Goal: Transaction & Acquisition: Purchase product/service

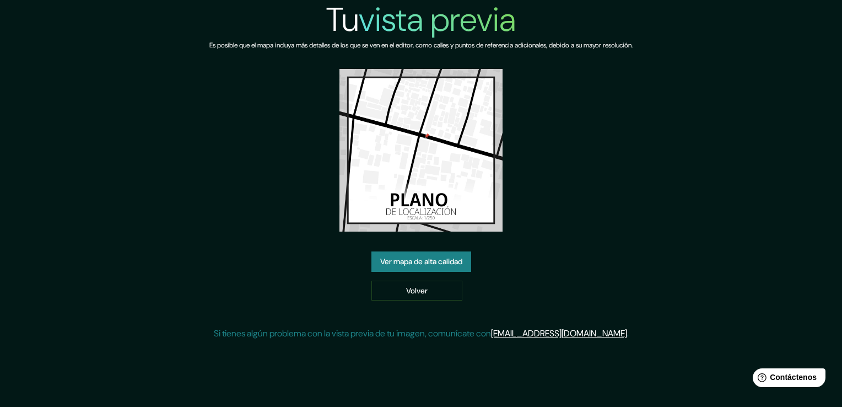
click at [438, 261] on font "Ver mapa de alta calidad" at bounding box center [421, 262] width 82 height 14
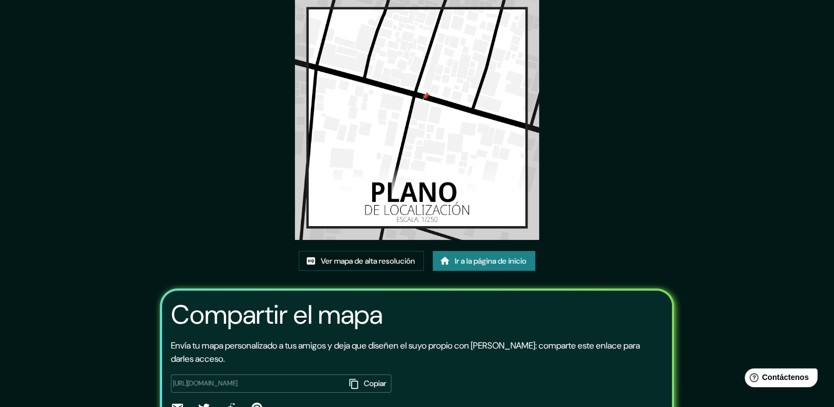
scroll to position [55, 0]
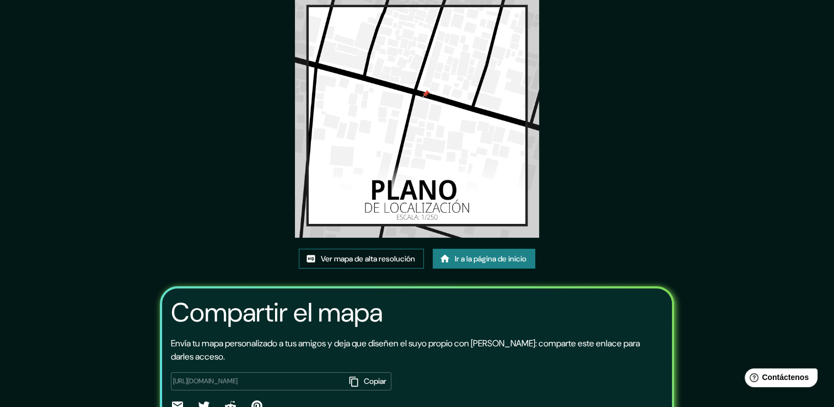
click at [373, 261] on font "Ver mapa de alta resolución" at bounding box center [368, 259] width 94 height 14
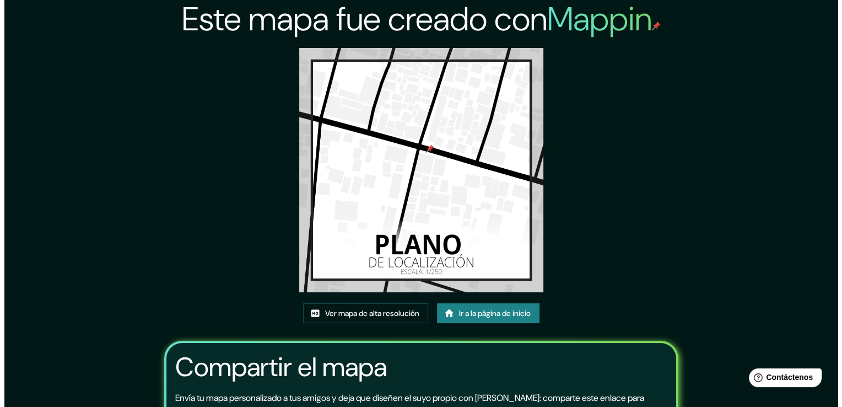
scroll to position [0, 0]
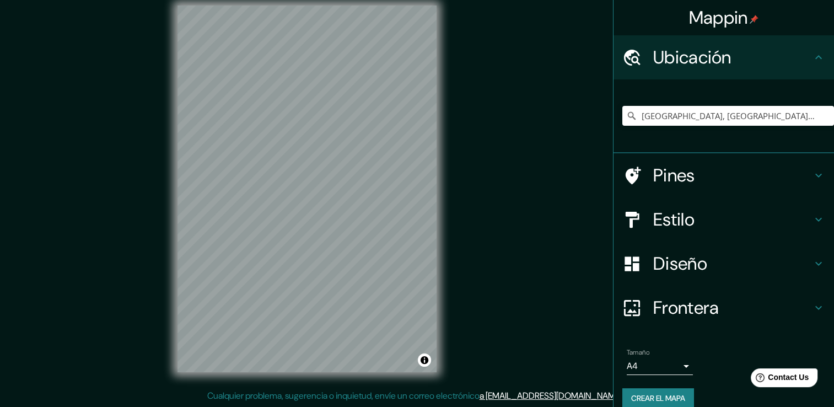
click at [669, 393] on font "Crear el mapa" at bounding box center [658, 398] width 54 height 14
click at [688, 120] on input "[GEOGRAPHIC_DATA], [GEOGRAPHIC_DATA][PERSON_NAME], [GEOGRAPHIC_DATA], [GEOGRAPH…" at bounding box center [728, 116] width 212 height 20
click at [805, 182] on div "Pines" at bounding box center [724, 175] width 221 height 44
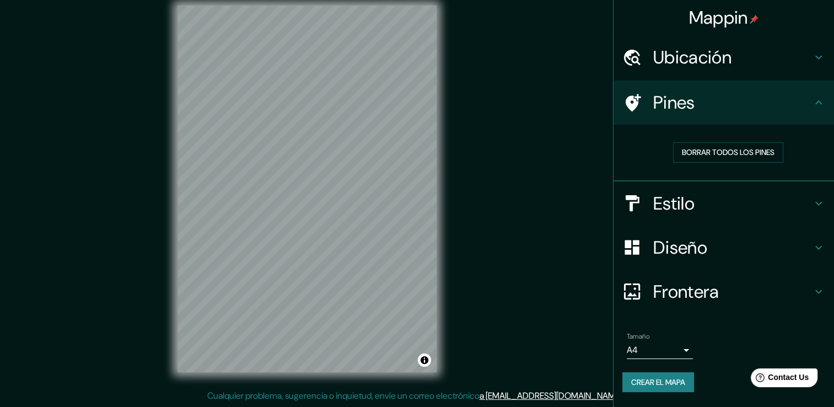
click at [807, 51] on h4 "Ubicación" at bounding box center [732, 57] width 159 height 22
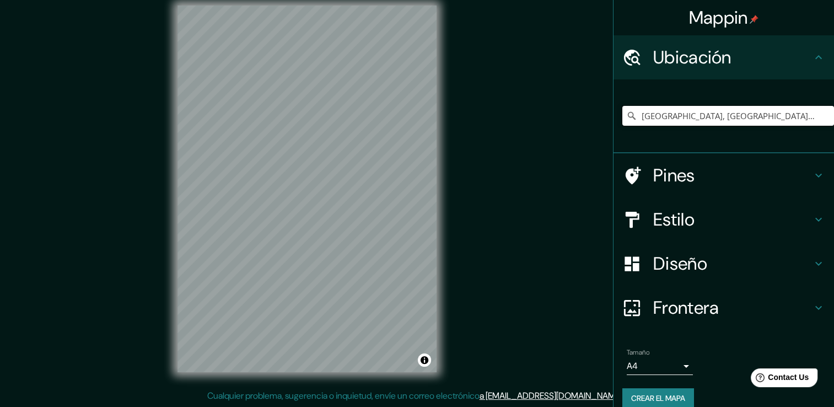
click at [798, 114] on input "Calle Sorama, San Jerónimo, Departamento de Cusco, Perú" at bounding box center [728, 116] width 212 height 20
drag, startPoint x: 635, startPoint y: 116, endPoint x: 844, endPoint y: 189, distance: 221.2
click at [834, 189] on html "Mappin Ubicación Calle Sorama, San Jerónimo, Departamento de Cusco, Perú Pines …" at bounding box center [417, 191] width 834 height 407
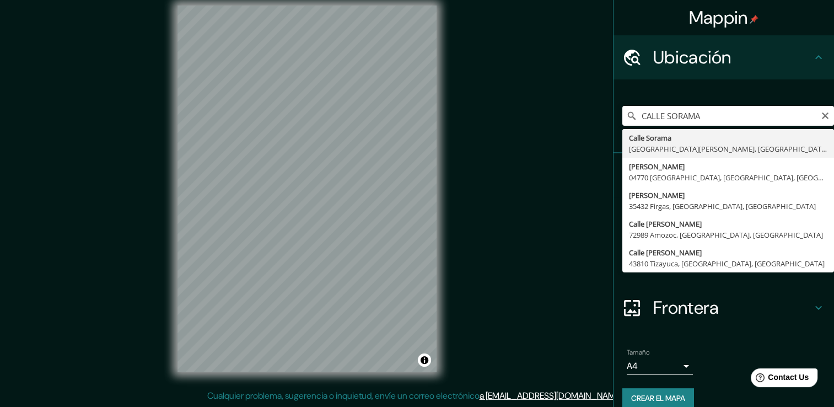
type input "Calle Sorama, San Jerónimo, Departamento de Cusco, Perú"
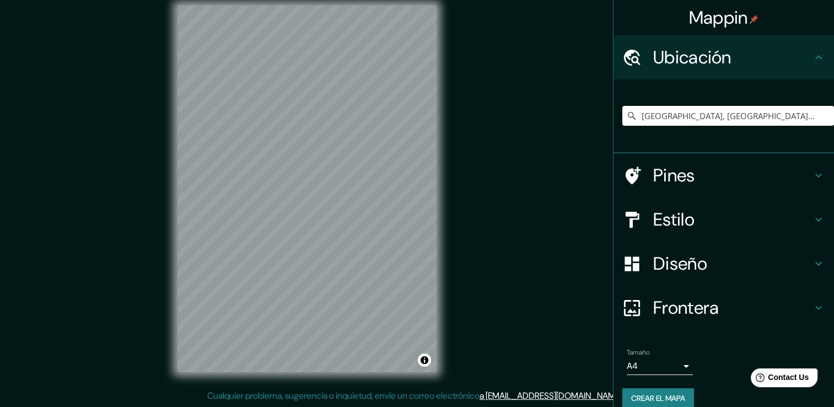
click at [745, 228] on h4 "Estilo" at bounding box center [732, 219] width 159 height 22
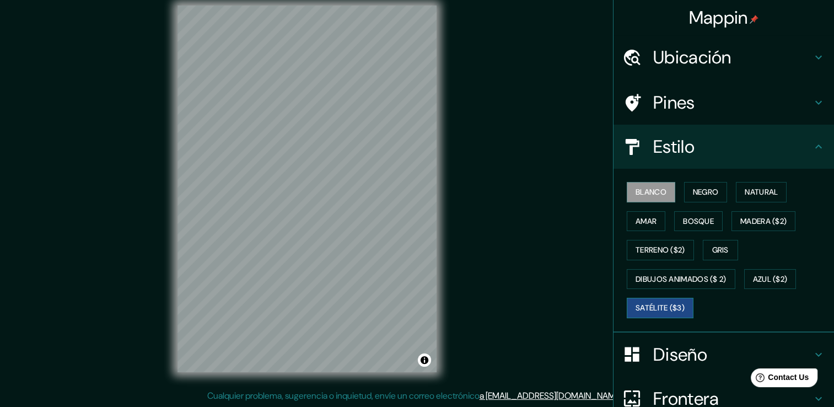
click at [645, 310] on font "Satélite ($3)" at bounding box center [660, 308] width 49 height 14
click at [693, 191] on font "Negro" at bounding box center [706, 192] width 26 height 14
click at [661, 189] on button "Blanco" at bounding box center [651, 192] width 49 height 20
click at [678, 349] on h4 "Diseño" at bounding box center [732, 354] width 159 height 22
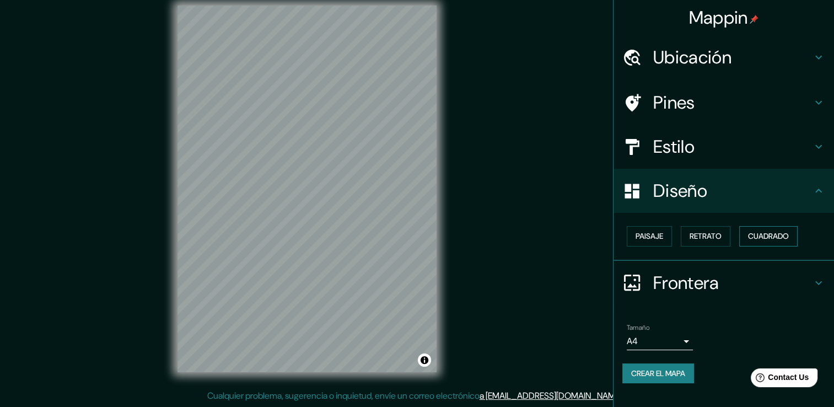
click at [760, 241] on font "Cuadrado" at bounding box center [768, 236] width 41 height 14
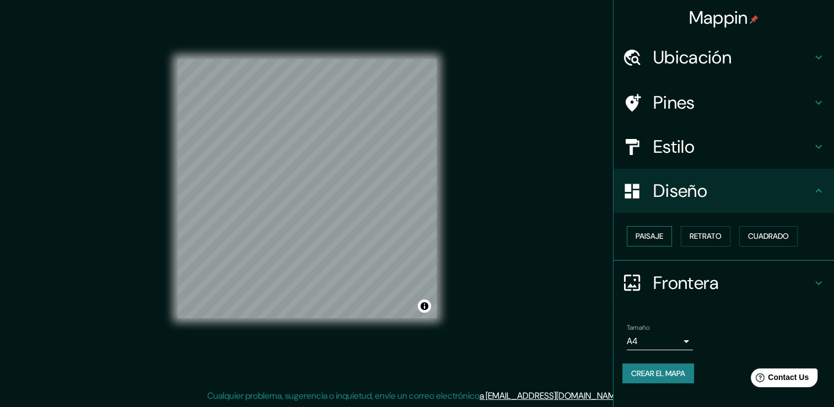
click at [659, 244] on button "Paisaje" at bounding box center [649, 236] width 45 height 20
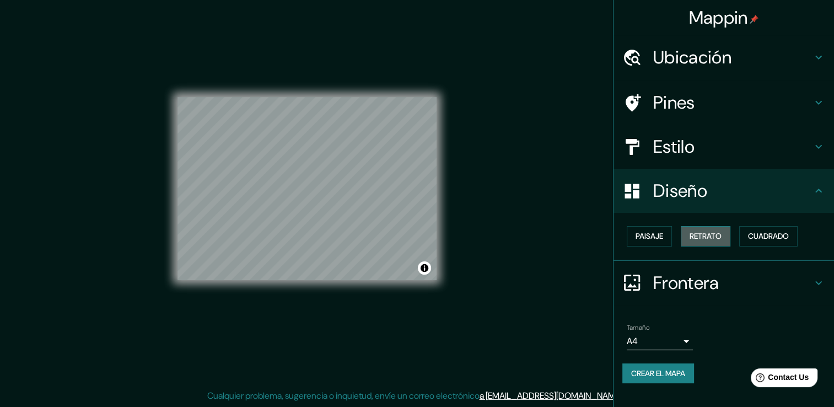
click at [705, 236] on font "Retrato" at bounding box center [706, 236] width 32 height 14
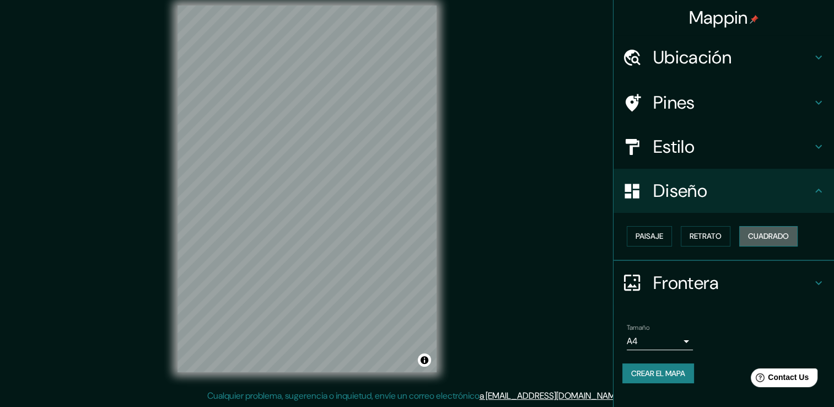
click at [759, 240] on font "Cuadrado" at bounding box center [768, 236] width 41 height 14
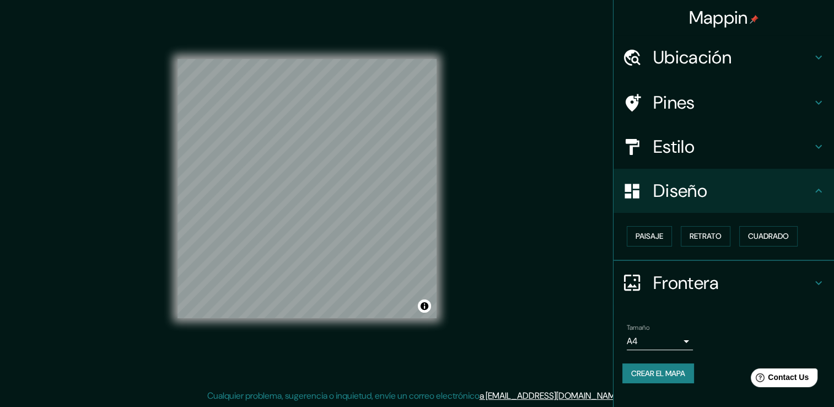
click at [773, 147] on h4 "Estilo" at bounding box center [732, 147] width 159 height 22
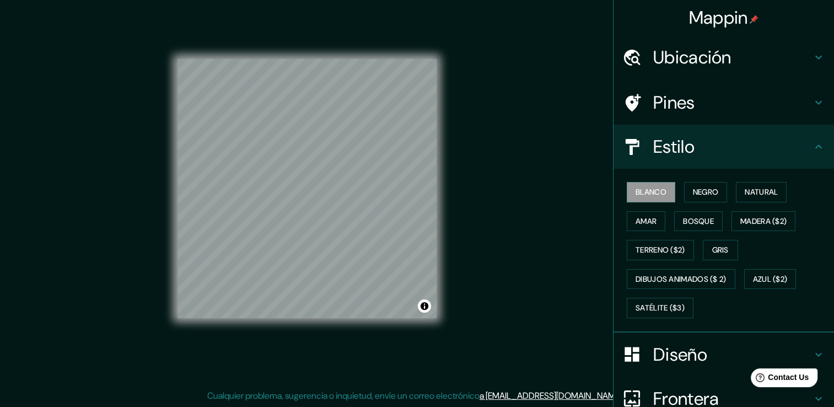
click at [760, 98] on h4 "Pines" at bounding box center [732, 103] width 159 height 22
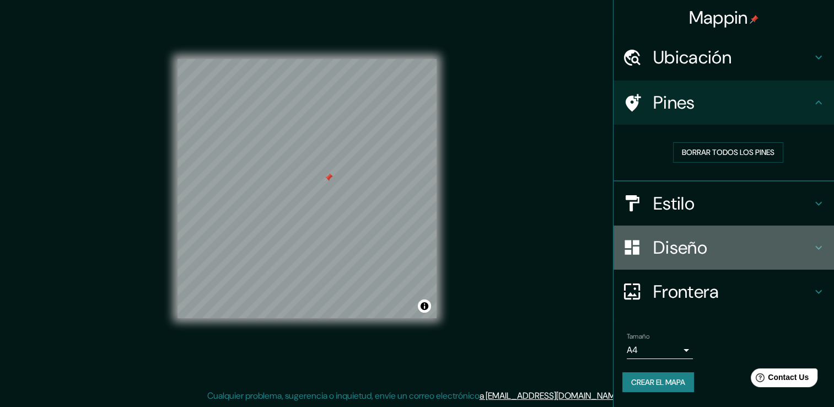
click at [770, 248] on h4 "Diseño" at bounding box center [732, 247] width 159 height 22
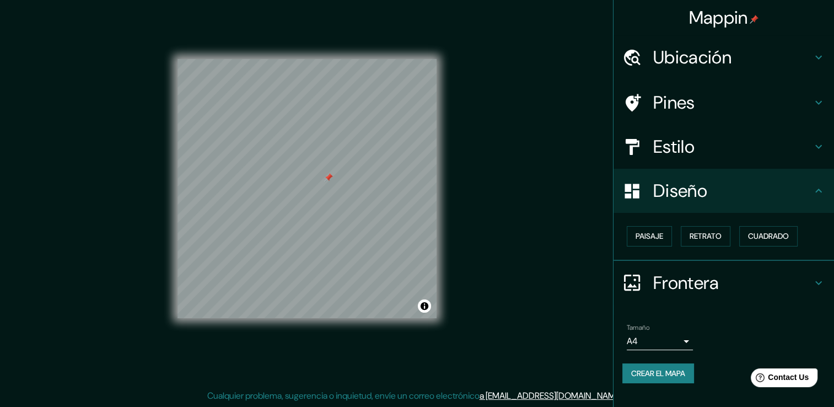
click at [741, 149] on h4 "Estilo" at bounding box center [732, 147] width 159 height 22
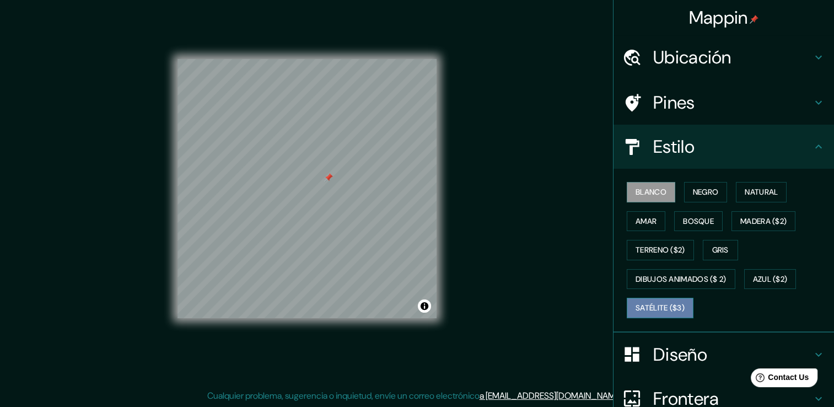
click at [636, 307] on font "Satélite ($3)" at bounding box center [660, 308] width 49 height 14
click at [655, 98] on h4 "Pines" at bounding box center [732, 103] width 159 height 22
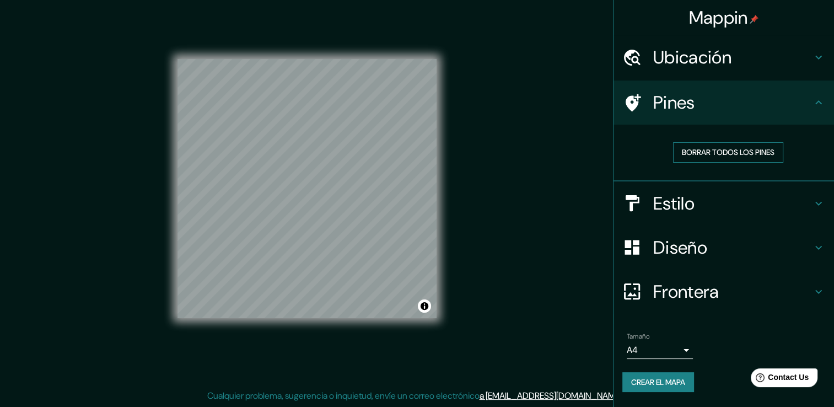
click at [697, 157] on font "Borrar todos los pines" at bounding box center [728, 153] width 93 height 14
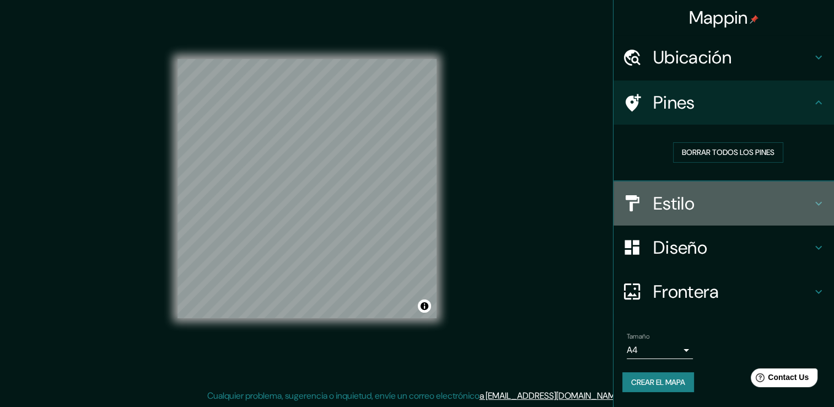
click at [701, 199] on h4 "Estilo" at bounding box center [732, 203] width 159 height 22
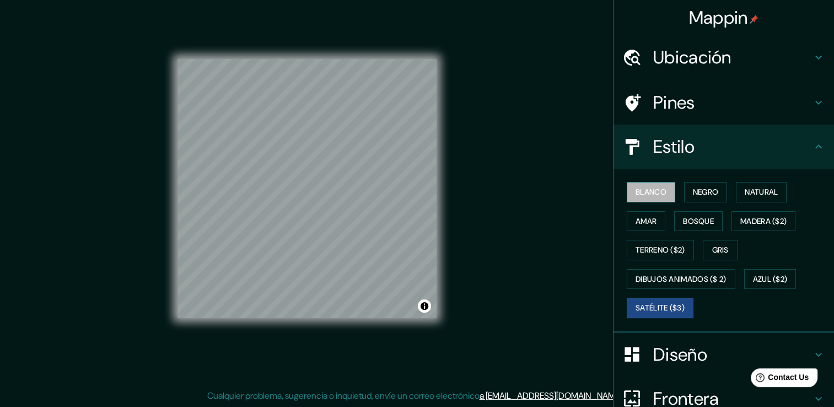
click at [658, 186] on font "Blanco" at bounding box center [651, 192] width 31 height 14
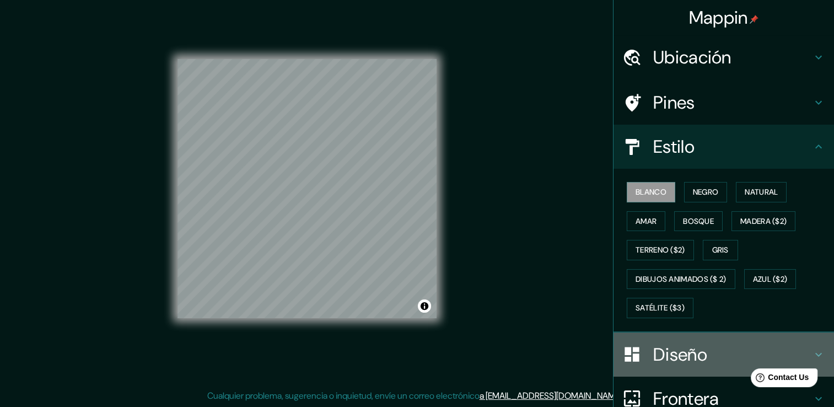
click at [689, 346] on h4 "Diseño" at bounding box center [732, 354] width 159 height 22
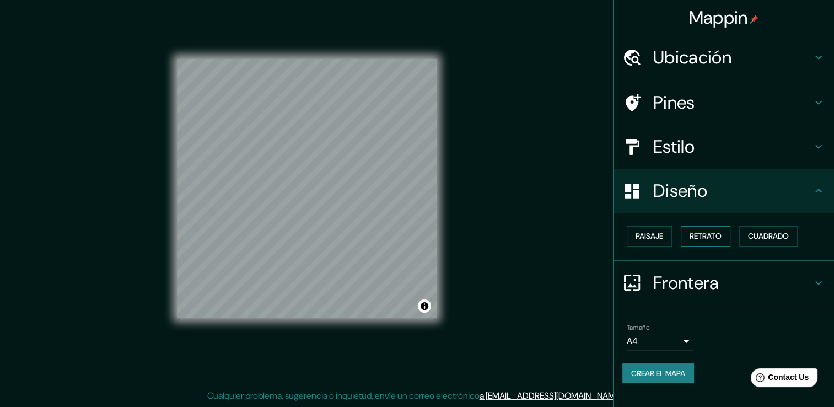
click at [709, 235] on font "Retrato" at bounding box center [706, 236] width 32 height 14
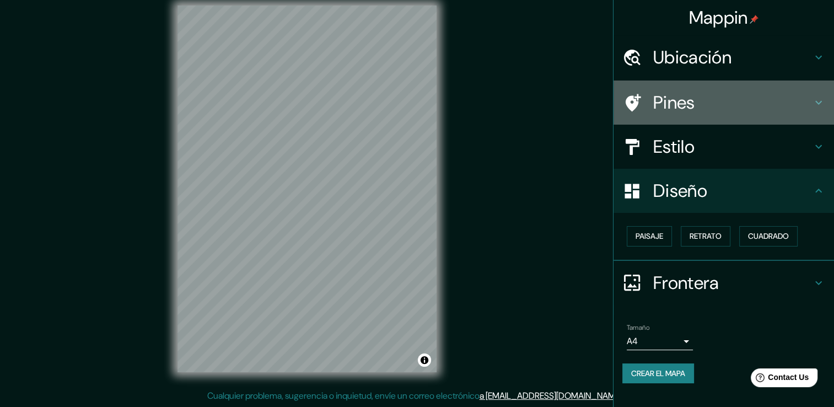
click at [706, 108] on h4 "Pines" at bounding box center [732, 103] width 159 height 22
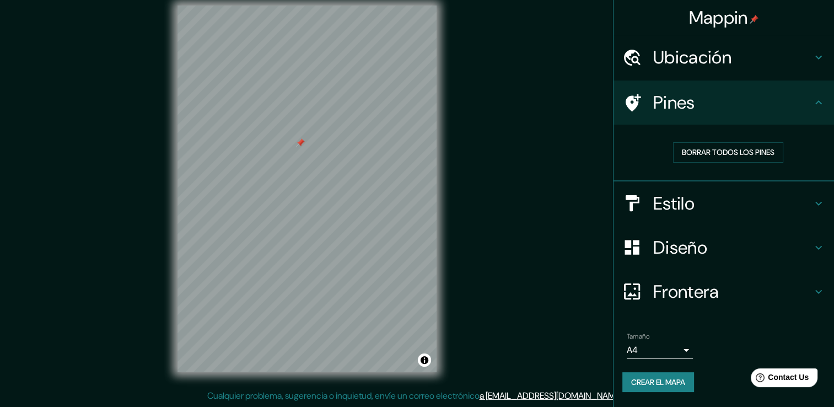
click at [783, 292] on h4 "Frontera" at bounding box center [732, 292] width 159 height 22
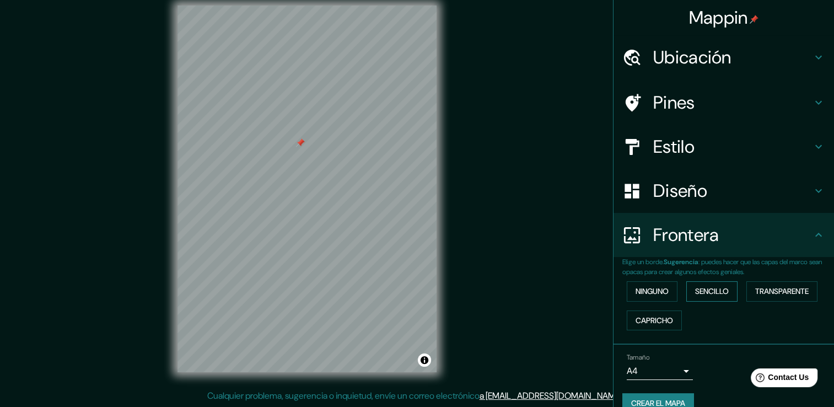
click at [706, 294] on font "Sencillo" at bounding box center [712, 291] width 34 height 14
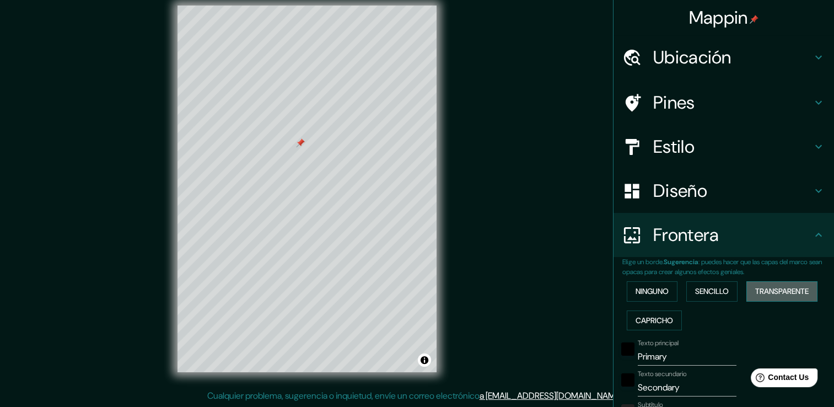
click at [765, 295] on font "Transparente" at bounding box center [781, 291] width 53 height 14
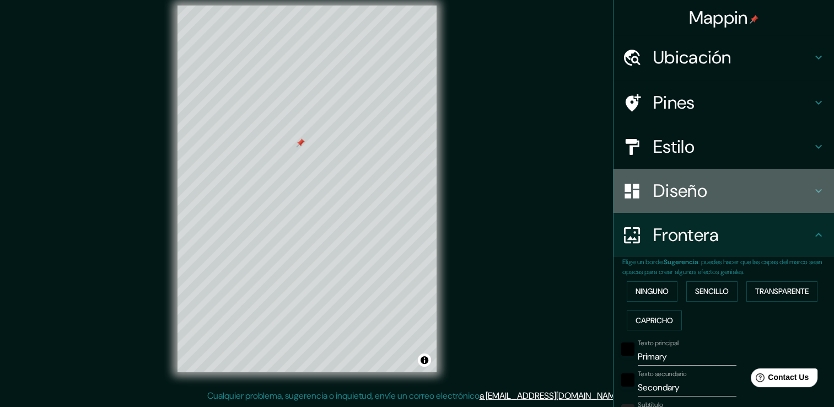
click at [739, 191] on h4 "Diseño" at bounding box center [732, 191] width 159 height 22
type input "226"
type input "38"
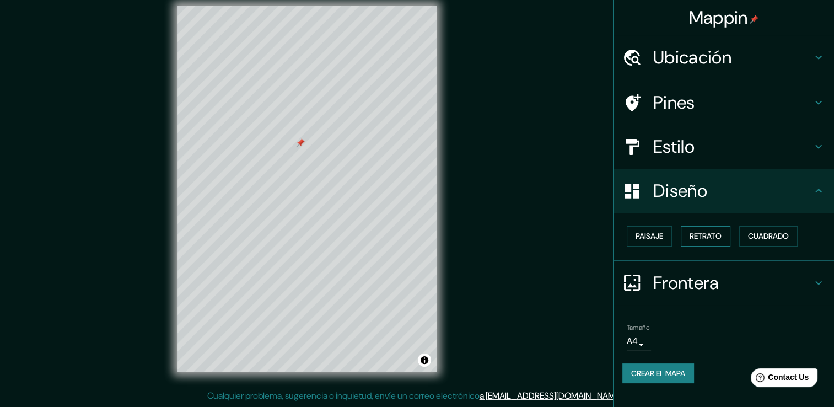
click at [717, 236] on font "Retrato" at bounding box center [706, 236] width 32 height 14
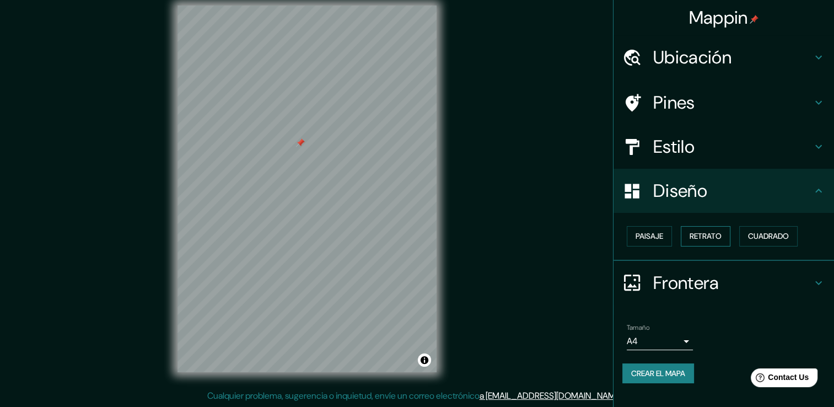
click at [717, 236] on font "Retrato" at bounding box center [706, 236] width 32 height 14
click at [756, 235] on font "Cuadrado" at bounding box center [768, 236] width 41 height 14
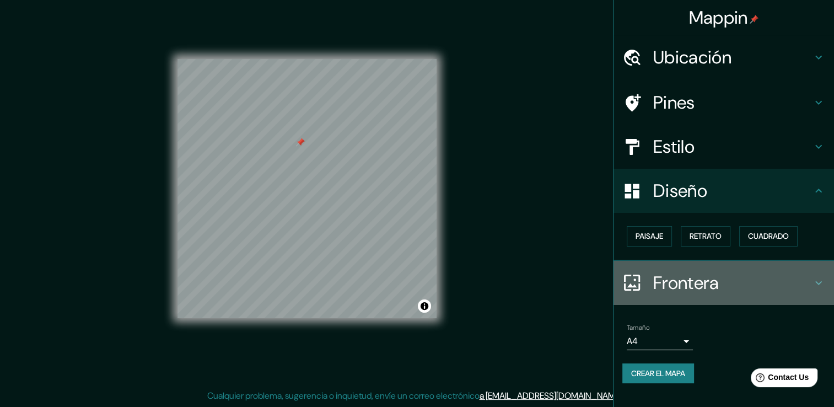
click at [750, 280] on h4 "Frontera" at bounding box center [732, 283] width 159 height 22
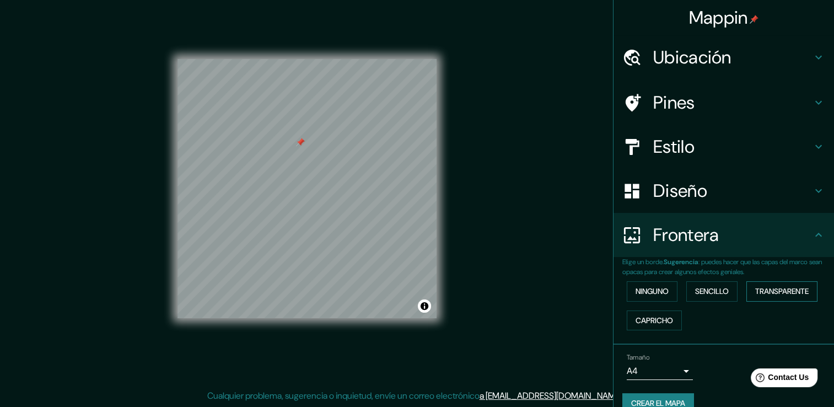
click at [760, 298] on button "Transparente" at bounding box center [781, 291] width 71 height 20
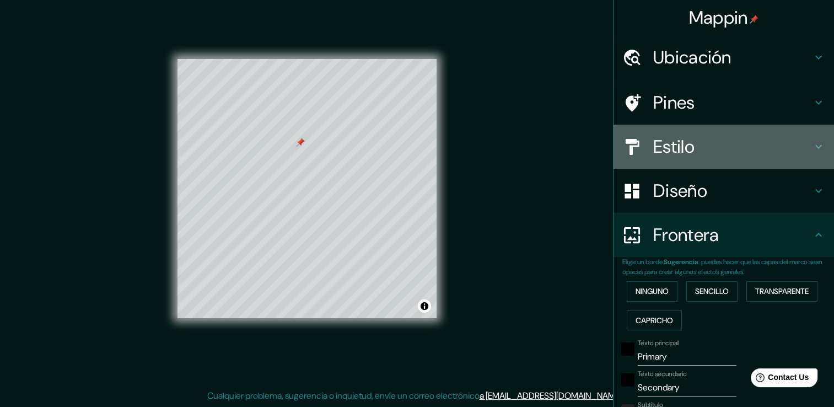
click at [738, 142] on h4 "Estilo" at bounding box center [732, 147] width 159 height 22
type input "226"
type input "38"
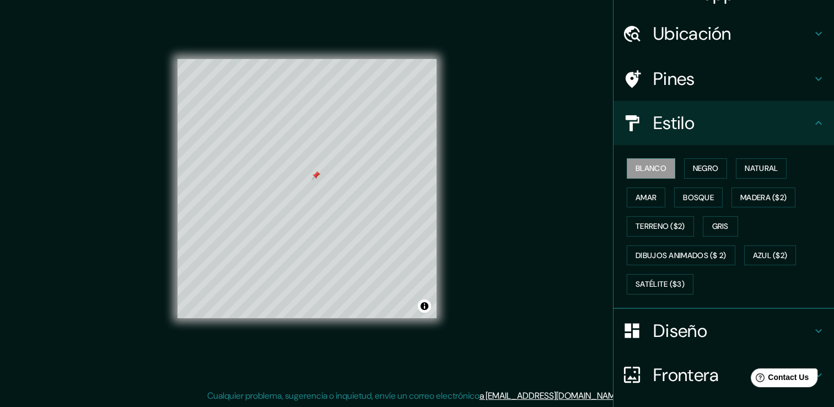
scroll to position [103, 0]
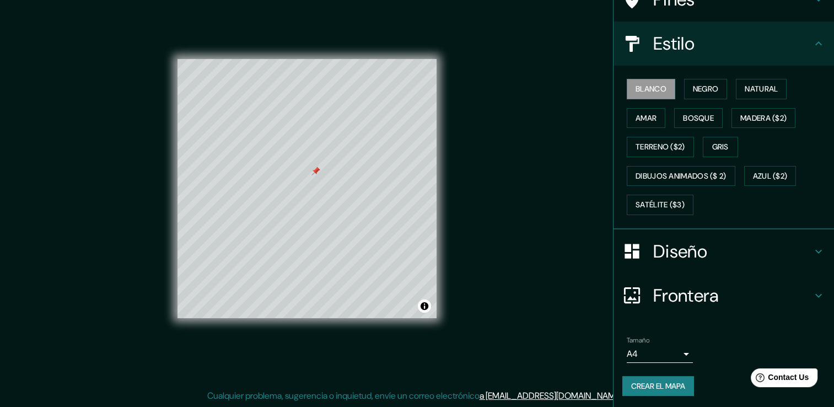
click at [815, 251] on icon at bounding box center [818, 251] width 13 height 13
type input "226"
type input "38"
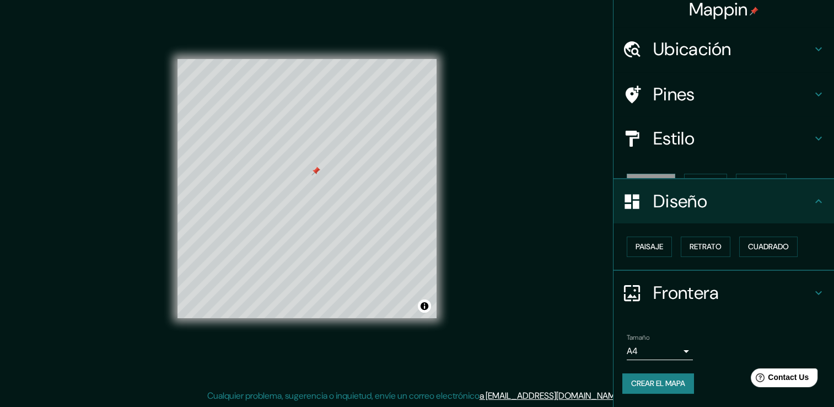
scroll to position [0, 0]
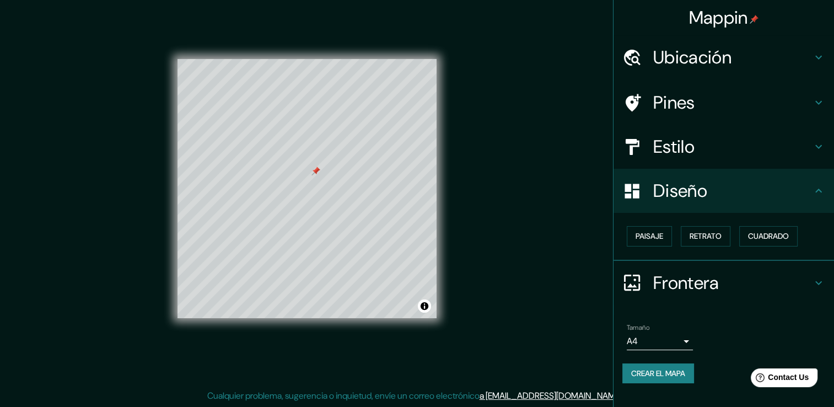
click at [808, 277] on h4 "Frontera" at bounding box center [732, 283] width 159 height 22
type input "226"
type input "38"
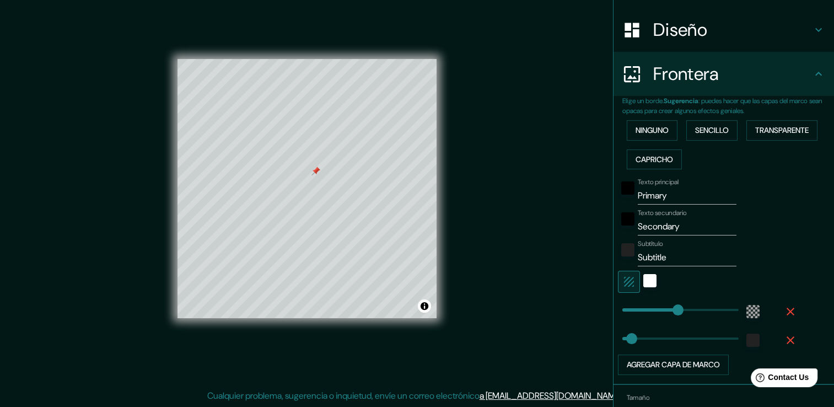
scroll to position [165, 0]
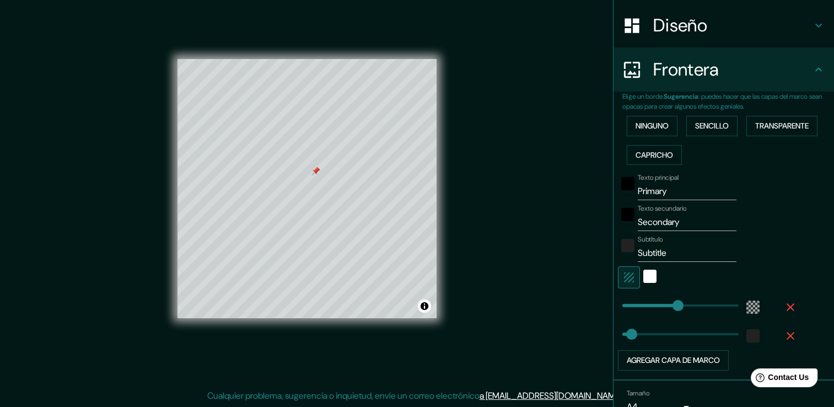
type input "226"
click at [666, 258] on input "Subtitle" at bounding box center [687, 253] width 99 height 18
type input "Subtitl"
type input "226"
type input "38"
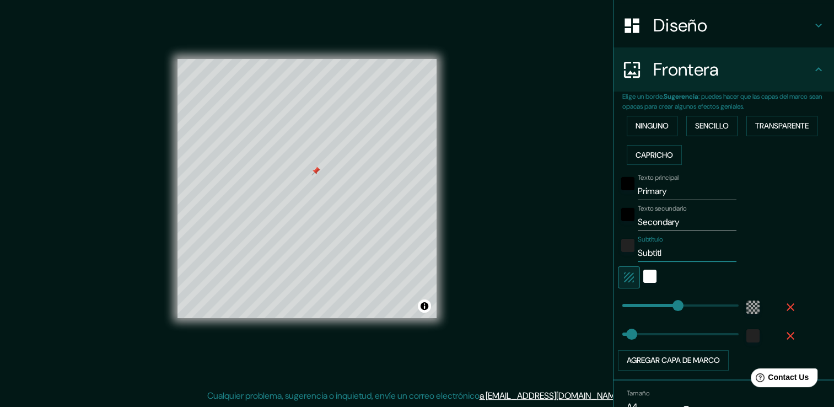
type input "Subtit"
type input "226"
type input "38"
type input "Subti"
type input "226"
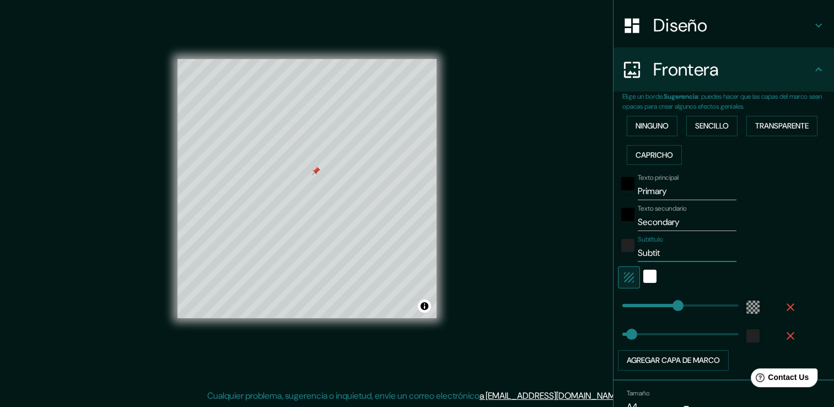
type input "38"
type input "Subt"
type input "226"
type input "38"
type input "Su"
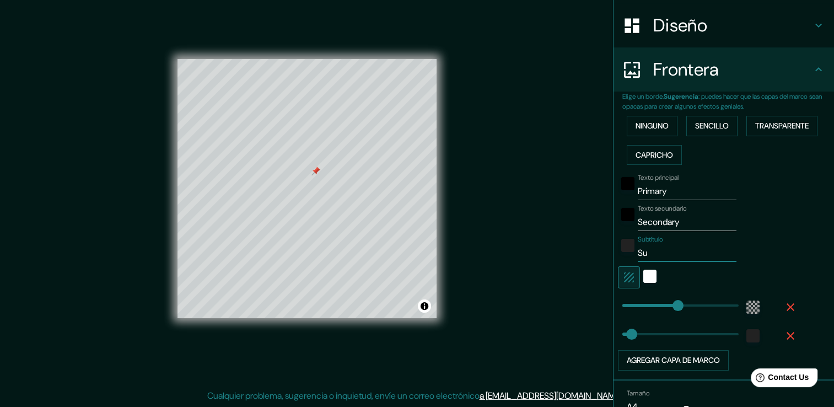
type input "226"
type input "38"
type input "S"
type input "226"
type input "38"
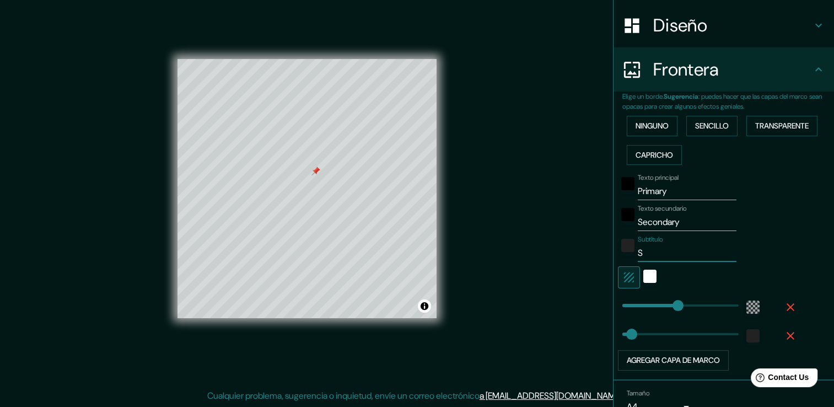
type input "226"
type input "38"
type input "E"
type input "226"
type input "38"
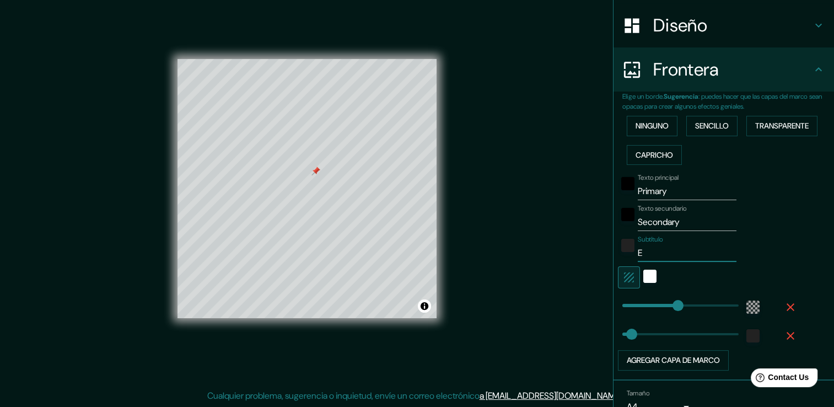
type input "ES"
type input "226"
type input "38"
type input "ESC"
type input "226"
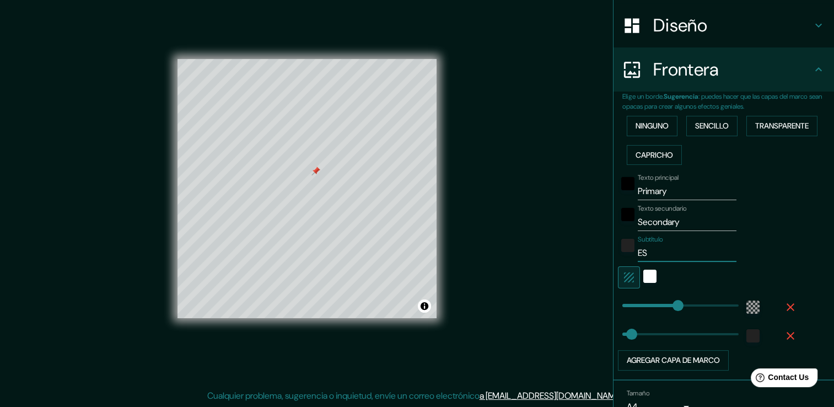
type input "38"
type input "ESCA"
type input "226"
type input "38"
type input "ESCAL"
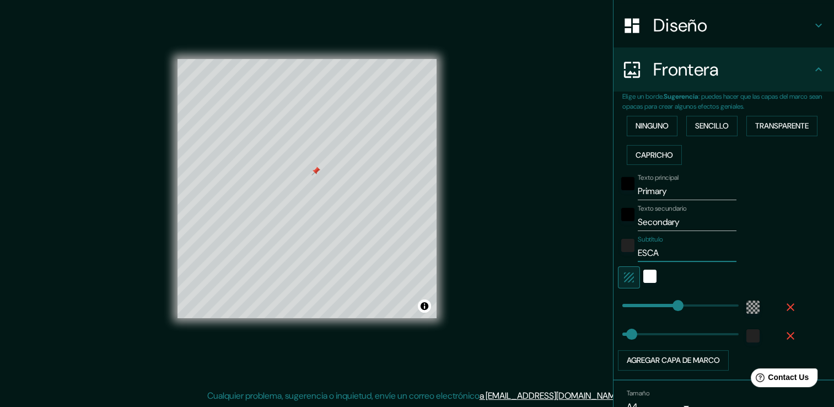
type input "226"
type input "38"
type input "ESCALA"
type input "226"
type input "38"
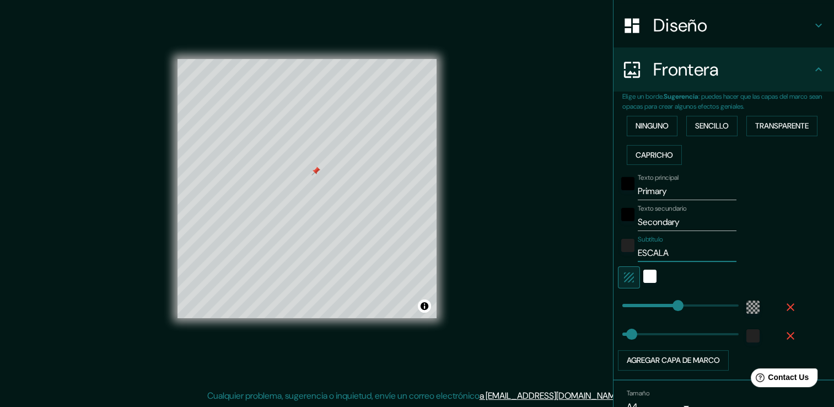
type input "ESCALA"
type input "226"
type input "38"
type input "ESCALA 1"
type input "226"
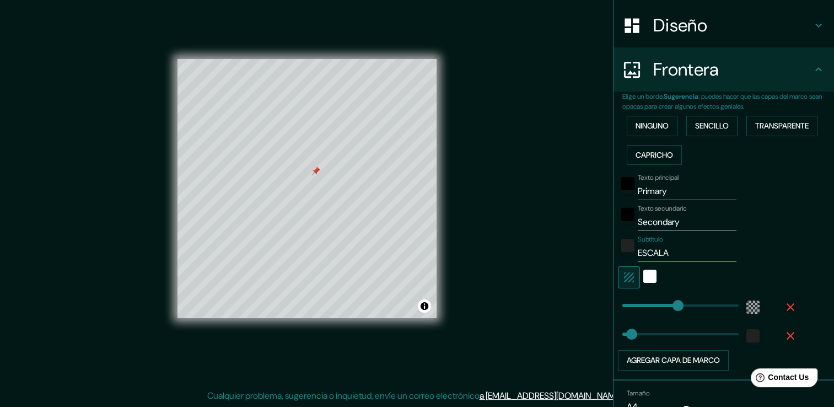
type input "38"
type input "ESCALA 1/"
type input "226"
type input "38"
type input "ESCALA 1/2"
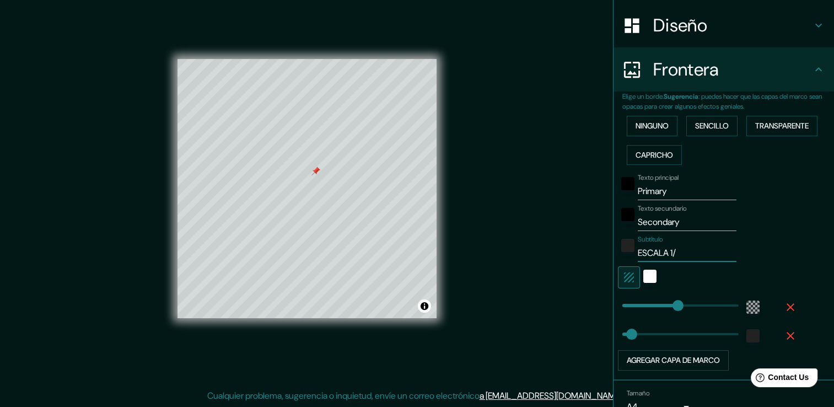
type input "226"
type input "38"
type input "ESCALA 1/20"
type input "226"
type input "38"
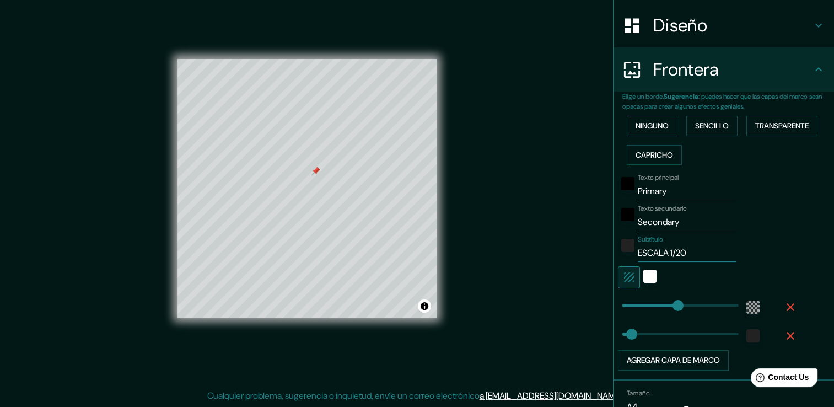
type input "ESCALA 1/200"
type input "226"
type input "38"
type input "ESCALA 1/200"
click at [658, 193] on input "Primary" at bounding box center [687, 191] width 99 height 18
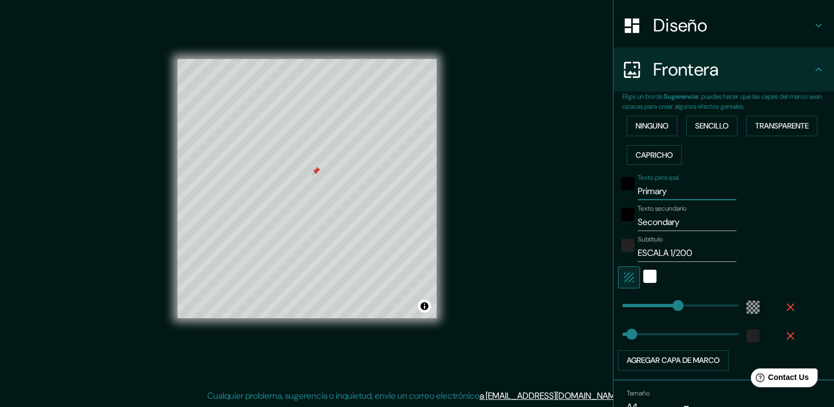
type input "38"
type input "226"
type input "Primar"
type input "226"
type input "38"
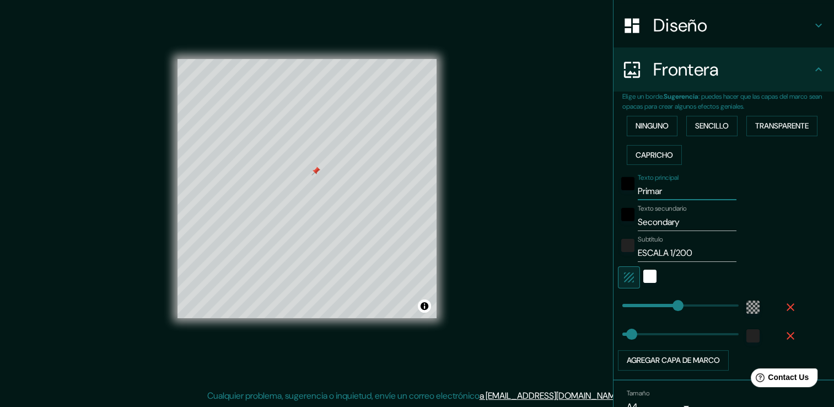
type input "Prima"
type input "226"
type input "38"
type input "Prim"
type input "226"
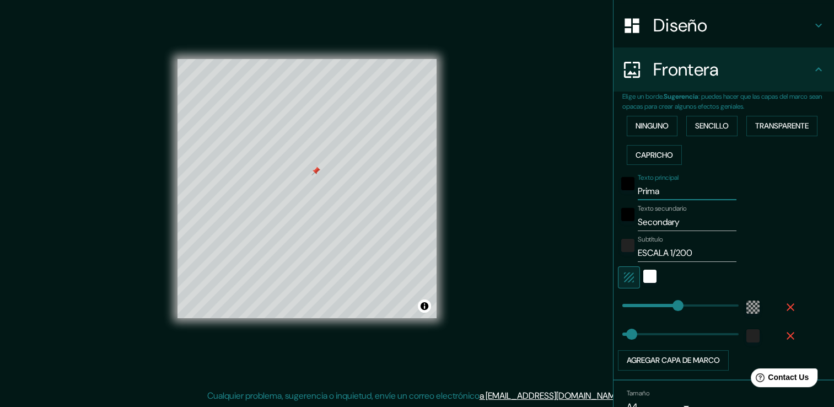
type input "38"
type input "Pri"
type input "226"
type input "38"
type input "Pr"
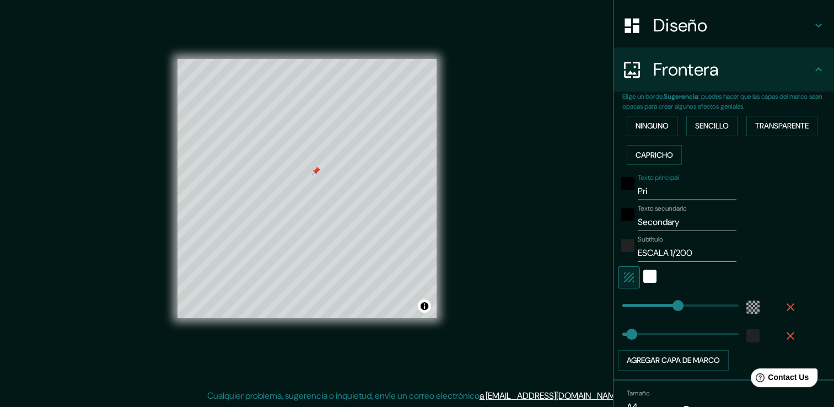
type input "226"
type input "38"
type input "P"
type input "226"
type input "38"
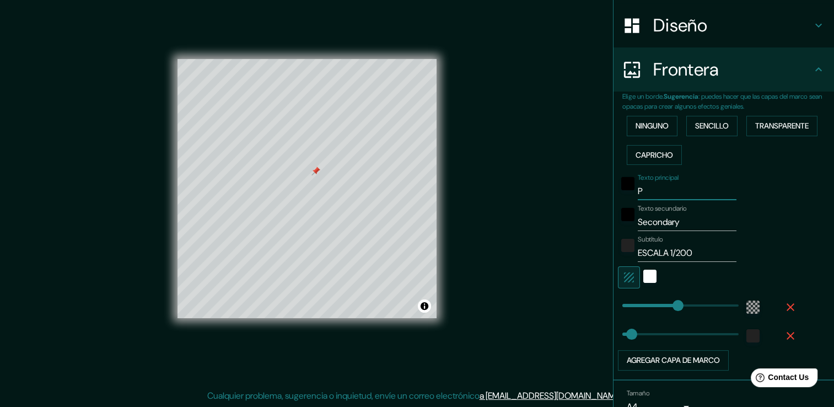
type input "PL"
type input "226"
type input "38"
type input "PLA"
type input "226"
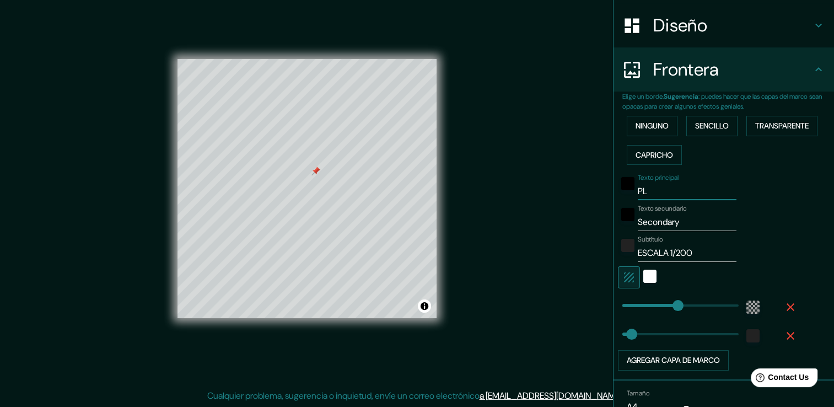
type input "38"
type input "PLAN"
type input "226"
type input "38"
type input "PLANO"
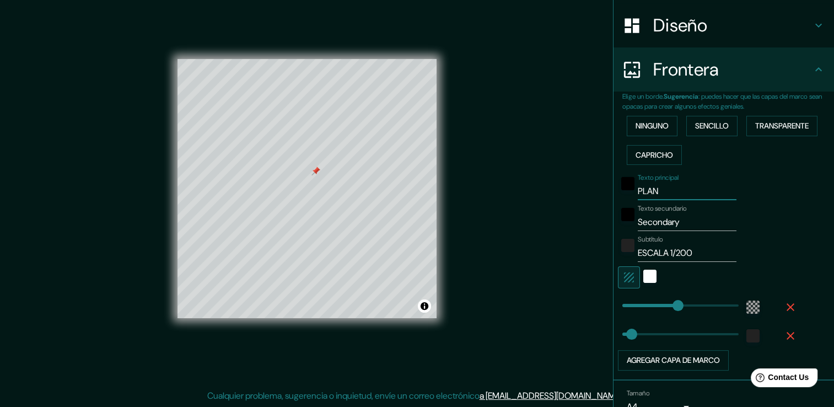
type input "226"
type input "38"
type input "PLANO"
type input "226"
type input "38"
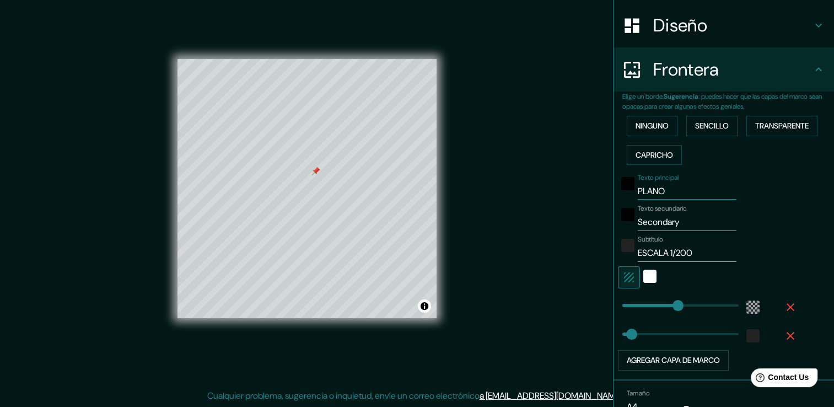
type input "PLANO"
click at [681, 218] on input "Secondary" at bounding box center [687, 222] width 99 height 18
type input "Secondar"
type input "226"
type input "38"
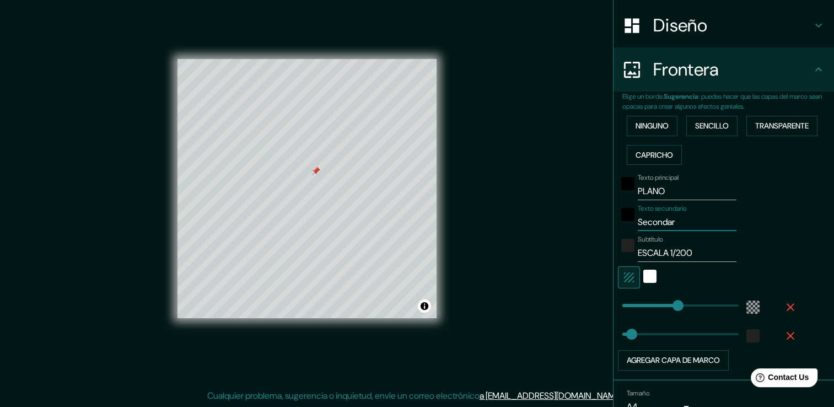
type input "Seconda"
type input "226"
type input "38"
type input "Second"
type input "226"
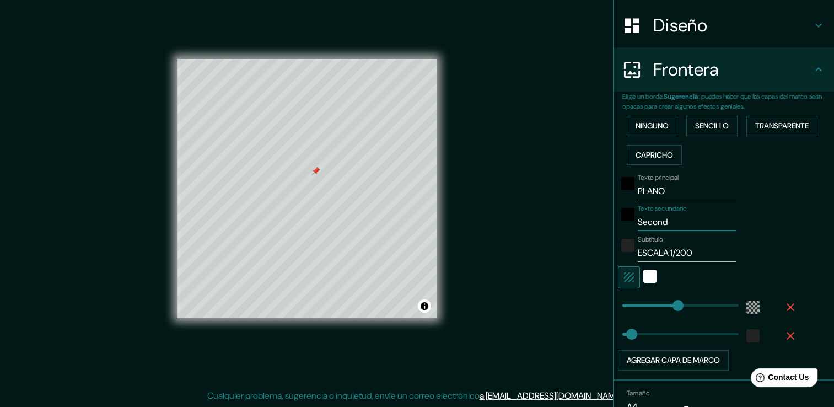
type input "38"
type input "Secon"
type input "226"
type input "38"
type input "Seco"
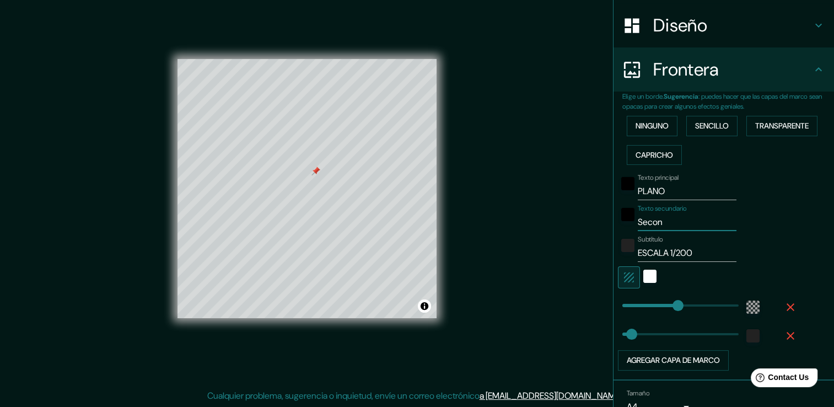
type input "226"
type input "38"
type input "Sec"
type input "226"
type input "38"
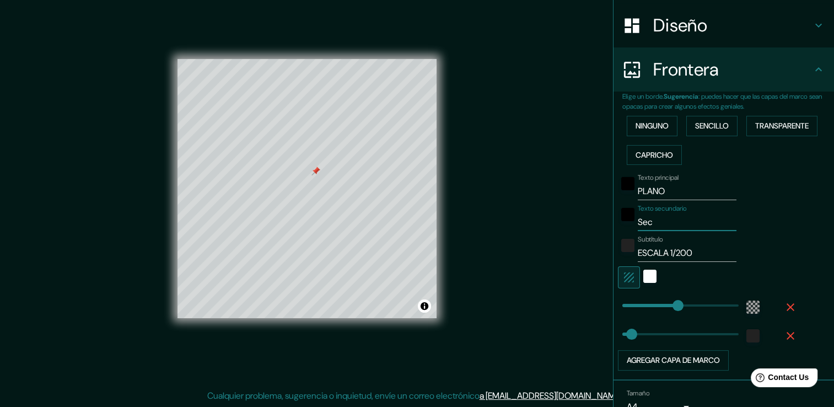
type input "Se"
type input "226"
type input "38"
type input "S"
type input "226"
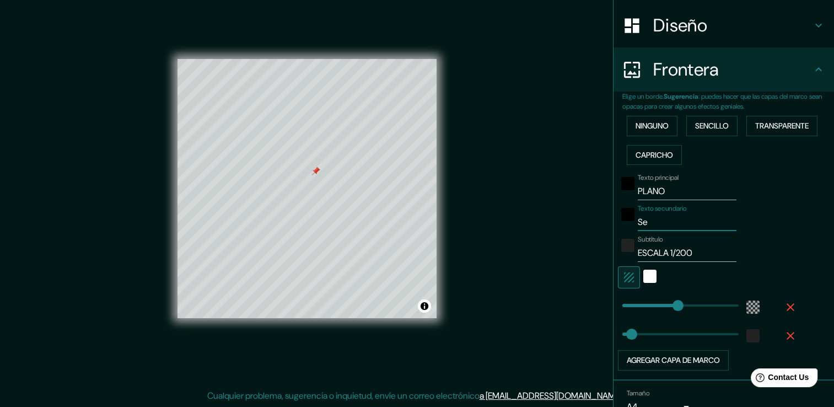
type input "38"
type input "226"
type input "38"
type input "D"
type input "226"
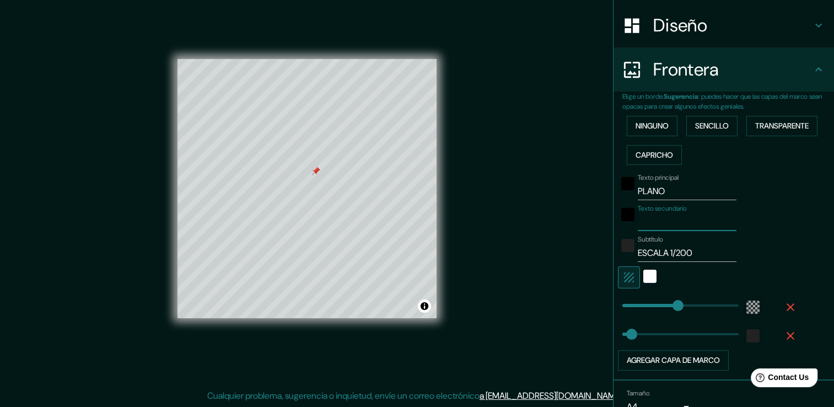
type input "38"
type input "DE"
type input "226"
type input "38"
type input "DE"
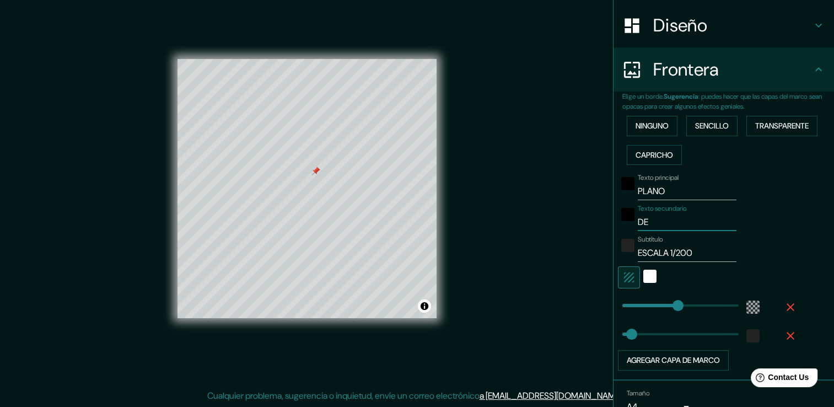
type input "226"
type input "38"
type input "DE L"
type input "226"
type input "38"
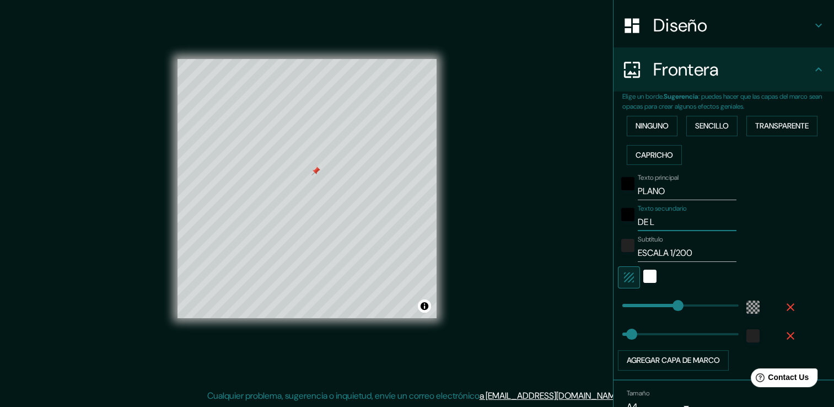
type input "DE LO"
type input "226"
type input "38"
type input "DE LOC"
type input "226"
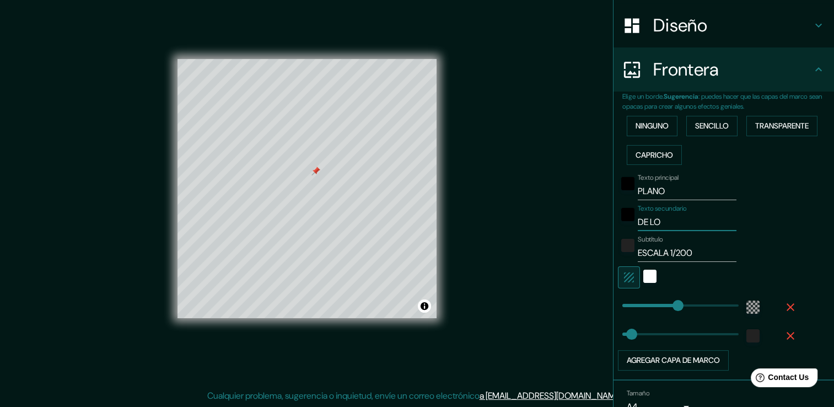
type input "38"
type input "DE LOCA"
type input "226"
type input "38"
type input "DE LOCAL"
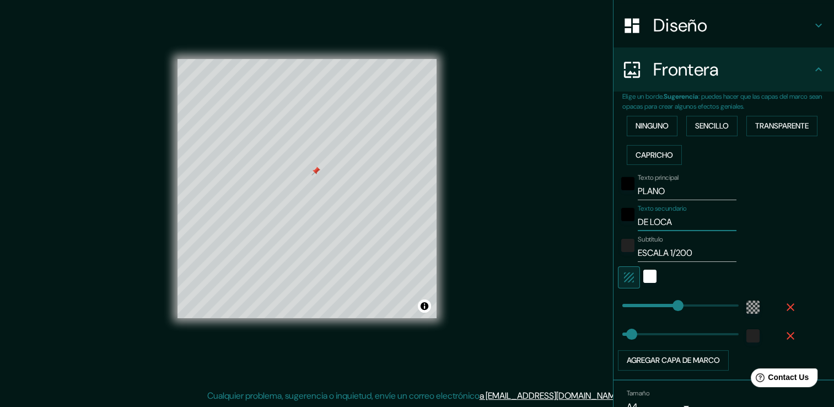
type input "226"
type input "38"
type input "DE LOCALI"
type input "226"
type input "38"
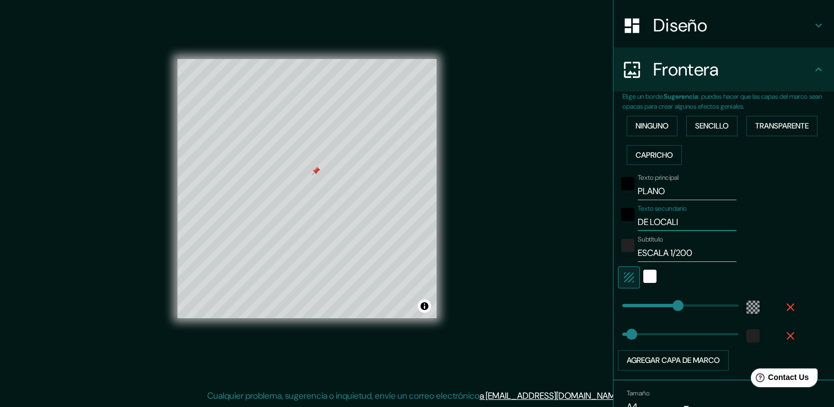
type input "DE LOCALIZ"
type input "226"
type input "38"
type input "DE LOCALIZA"
type input "226"
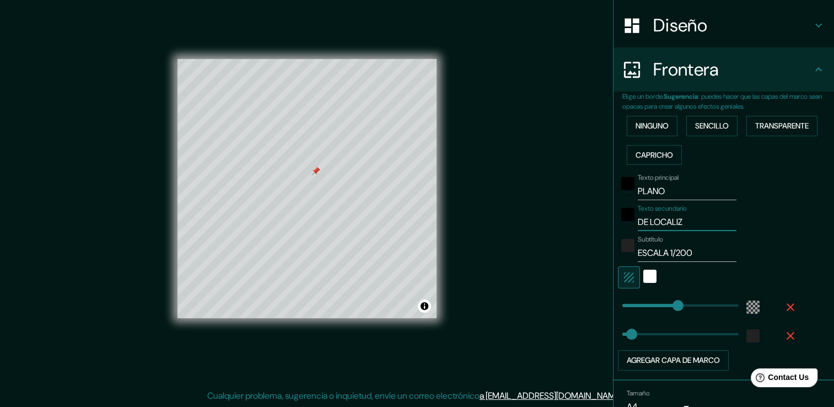
type input "38"
type input "DE LOCALIZAC"
type input "226"
type input "38"
type input "DE LOCALIZACI"
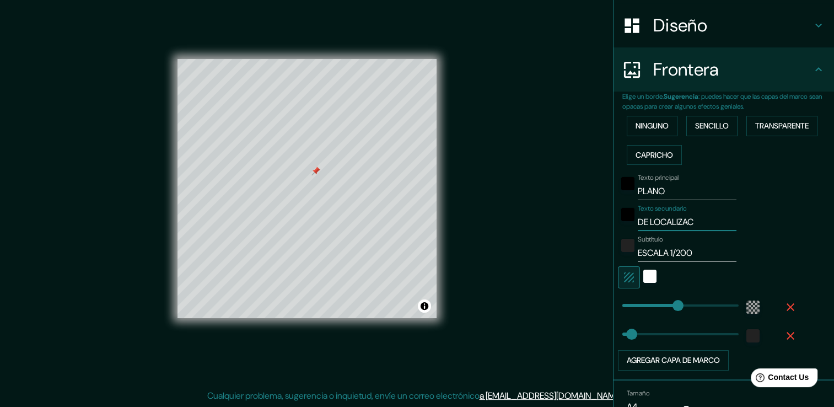
type input "226"
type input "38"
type input "DE LOCALIZACIO"
type input "226"
type input "38"
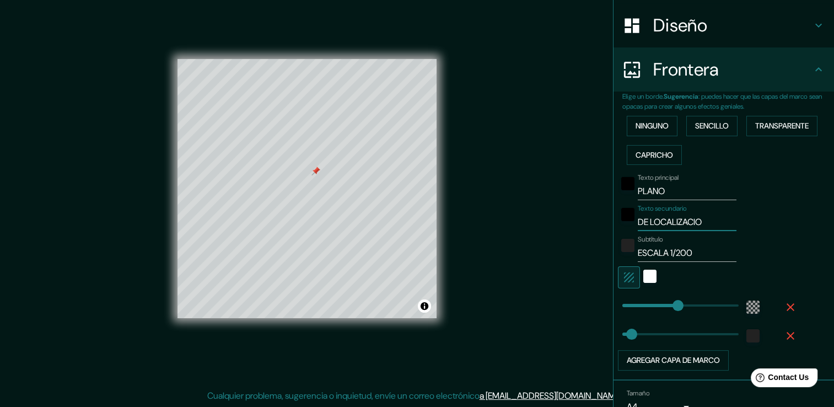
type input "DE LOCALIZACION"
type input "226"
type input "38"
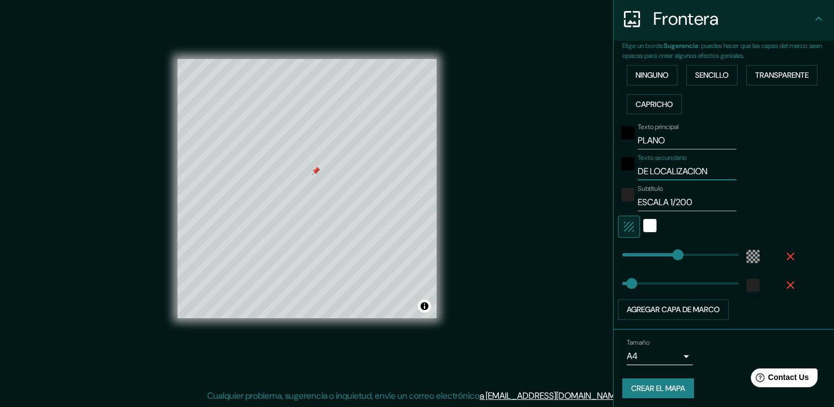
scroll to position [218, 0]
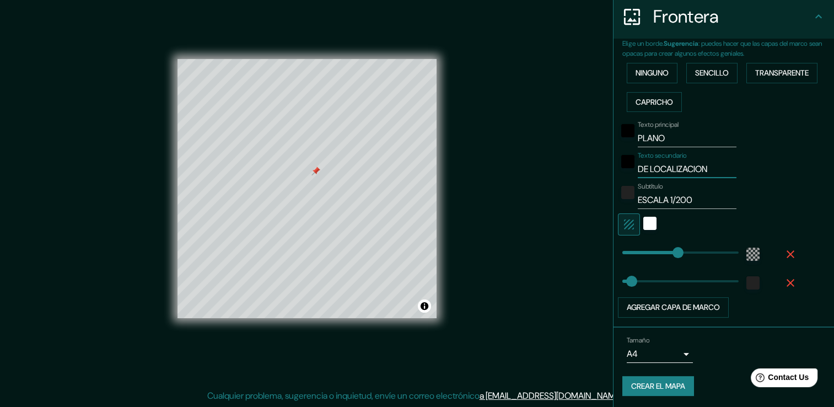
type input "DE LOCALIZACION"
click at [664, 384] on font "Crear el mapa" at bounding box center [658, 386] width 54 height 14
